Goal: Book appointment/travel/reservation

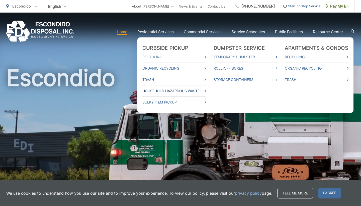
click at [159, 91] on link "Household Hazardous Waste" at bounding box center [174, 91] width 64 height 6
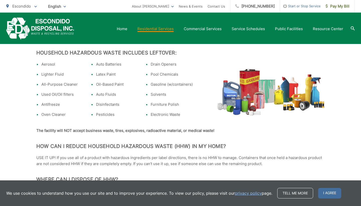
scroll to position [138, 0]
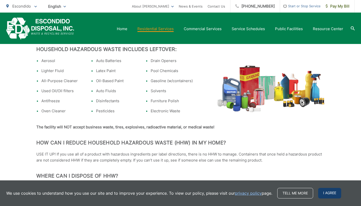
click at [333, 194] on span "I agree" at bounding box center [329, 193] width 23 height 11
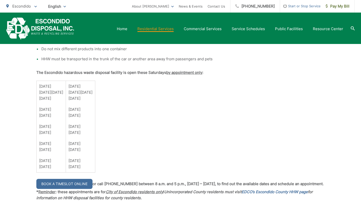
scroll to position [352, 0]
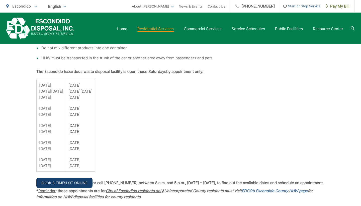
click at [70, 183] on link "Book a Timeslot Online" at bounding box center [64, 183] width 56 height 10
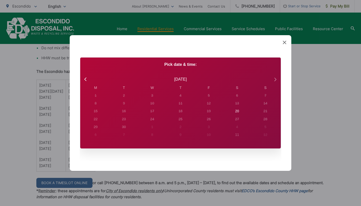
click at [276, 81] on icon at bounding box center [275, 79] width 7 height 7
click at [286, 41] on icon at bounding box center [285, 43] width 4 height 4
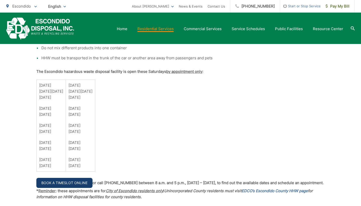
click at [51, 182] on link "Book a Timeslot Online" at bounding box center [64, 183] width 56 height 10
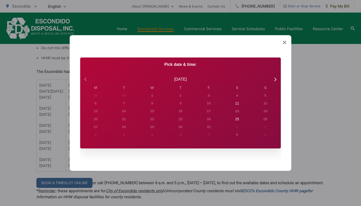
click at [85, 79] on icon at bounding box center [85, 79] width 2 height 4
click at [276, 80] on icon at bounding box center [275, 80] width 2 height 4
click at [275, 79] on icon at bounding box center [275, 79] width 7 height 7
click at [98, 98] on div "11" at bounding box center [96, 95] width 4 height 5
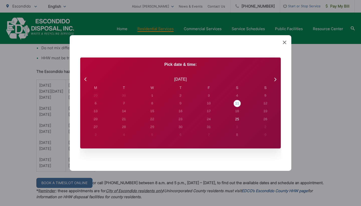
radio input "true"
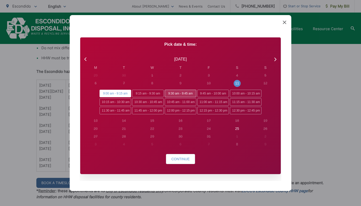
click at [169, 94] on span "9:30 am - 9:45 am" at bounding box center [181, 94] width 32 height 8
click at [168, 93] on input "9:30 am - 9:45 am" at bounding box center [166, 91] width 3 height 3
radio input "true"
radio input "false"
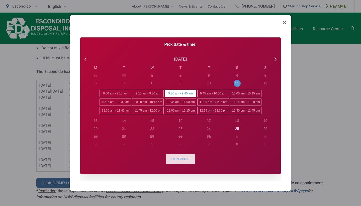
click at [175, 159] on span "Continue" at bounding box center [180, 159] width 18 height 4
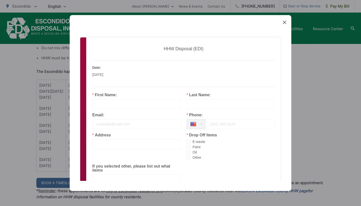
click at [125, 93] on div "First Name:" at bounding box center [136, 101] width 88 height 16
click at [100, 94] on label "First Name:" at bounding box center [104, 95] width 25 height 4
click at [189, 142] on span "checkbox-group" at bounding box center [189, 142] width 4 height 4
click at [190, 140] on input "E-waste" at bounding box center [190, 140] width 0 height 0
type input "J"
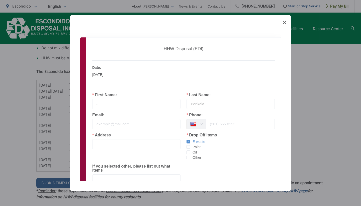
type input "Ponkala"
type input "juha.ponkala@gmail.com"
type input "214"
type input "2142282649"
type input "696"
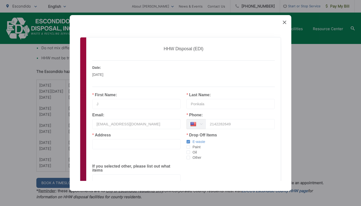
type input "696 S Hidden Trails Rd"
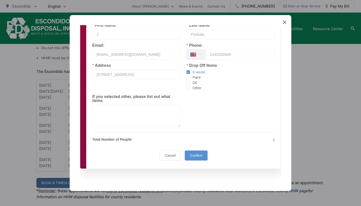
scroll to position [69, 0]
click at [185, 139] on div "1" at bounding box center [231, 139] width 94 height 6
click at [196, 155] on span "Confirm" at bounding box center [196, 155] width 12 height 4
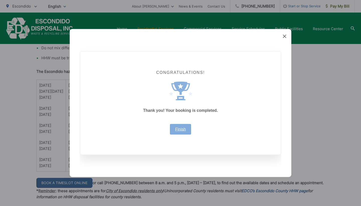
click at [184, 131] on link "Finish" at bounding box center [180, 129] width 11 height 4
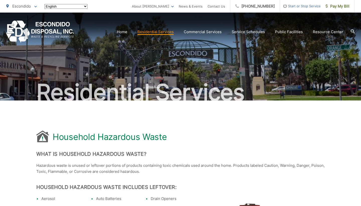
scroll to position [352, 0]
